Goal: Use online tool/utility: Utilize a website feature to perform a specific function

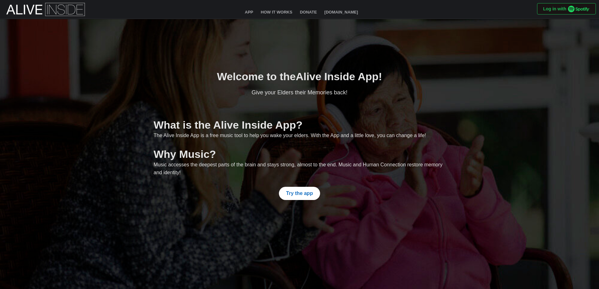
click at [302, 193] on span "Try the app" at bounding box center [299, 193] width 27 height 13
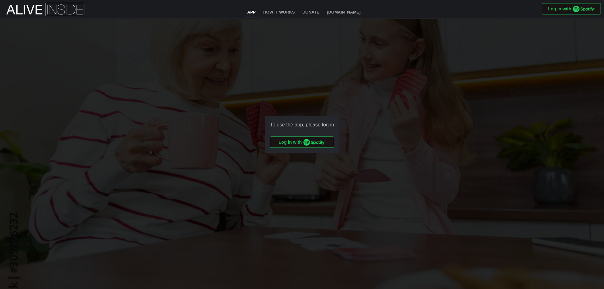
click at [317, 142] on img "button" at bounding box center [314, 142] width 22 height 7
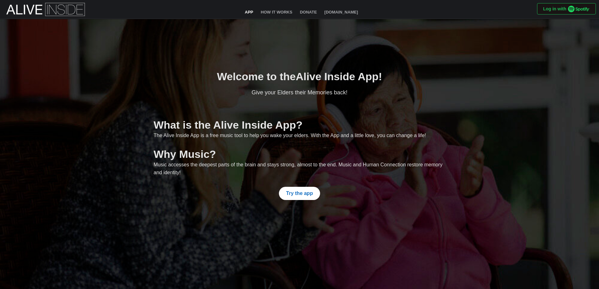
click at [250, 12] on link "App" at bounding box center [249, 12] width 16 height 11
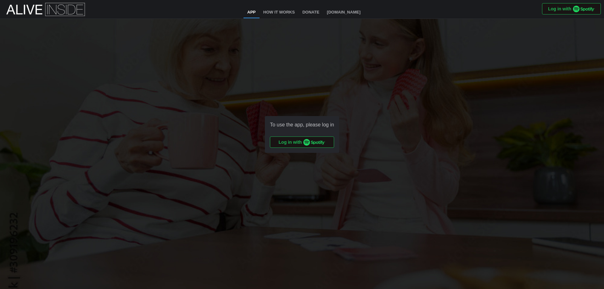
click at [285, 144] on span "Log in with" at bounding box center [302, 142] width 47 height 11
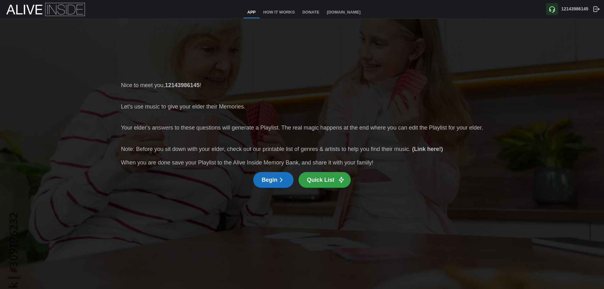
click at [320, 176] on span "Quick List" at bounding box center [320, 179] width 27 height 15
click at [275, 180] on span "Begin" at bounding box center [273, 179] width 23 height 15
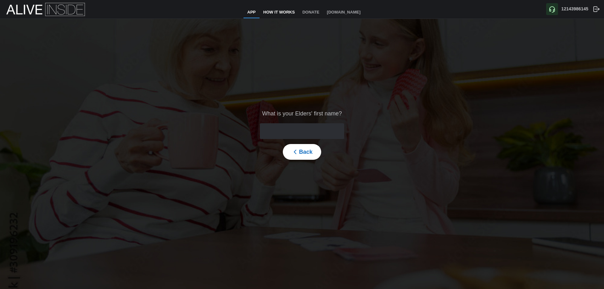
click at [284, 9] on link "How It Works" at bounding box center [278, 12] width 39 height 11
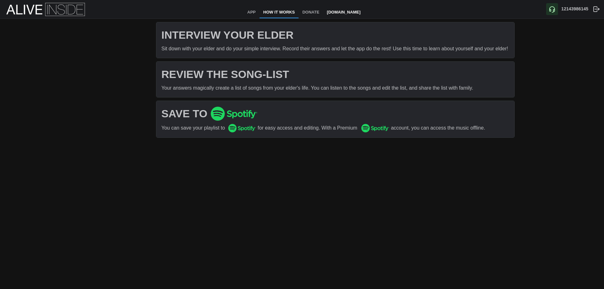
click at [346, 12] on link "[DOMAIN_NAME]" at bounding box center [343, 12] width 41 height 11
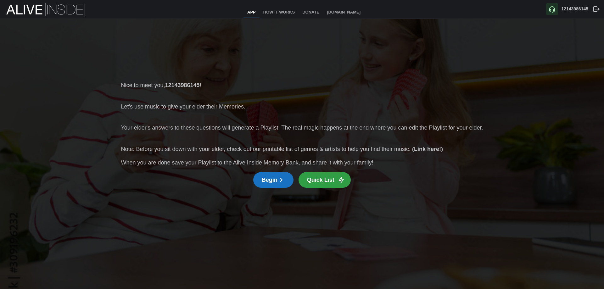
click at [266, 178] on span "Begin" at bounding box center [273, 179] width 23 height 15
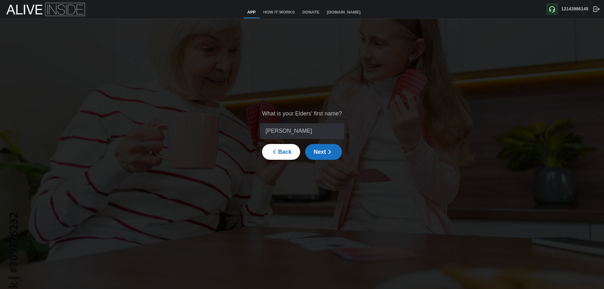
type input "Mary"
click at [323, 151] on span "Next" at bounding box center [324, 151] width 20 height 15
click at [275, 130] on input "1950" at bounding box center [302, 131] width 90 height 16
type input "1940"
click at [315, 150] on span "Next" at bounding box center [324, 151] width 20 height 15
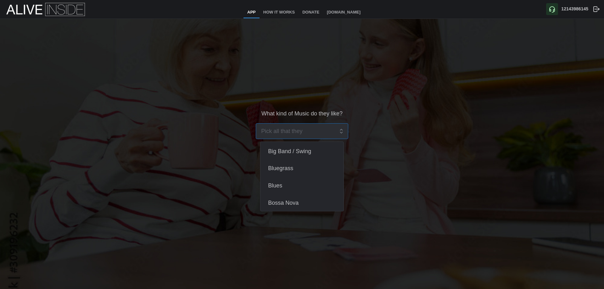
click at [337, 131] on div at bounding box center [302, 131] width 93 height 16
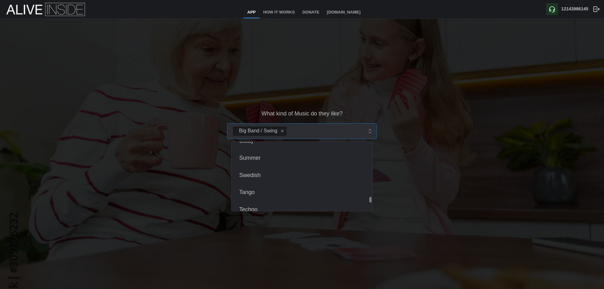
scroll to position [911, 0]
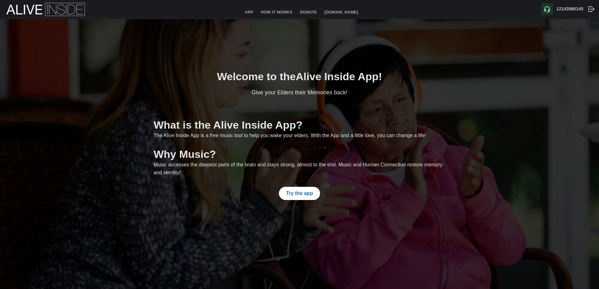
click at [297, 194] on span "Try the app" at bounding box center [299, 193] width 27 height 13
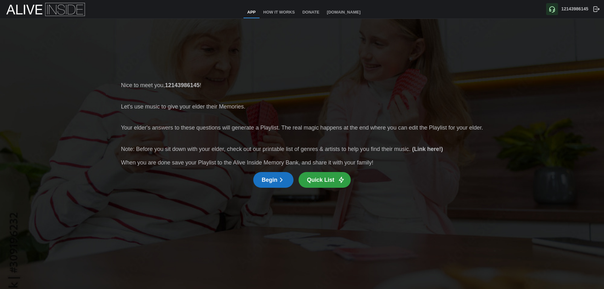
click at [274, 179] on span "Begin" at bounding box center [273, 179] width 23 height 15
